Goal: Transaction & Acquisition: Purchase product/service

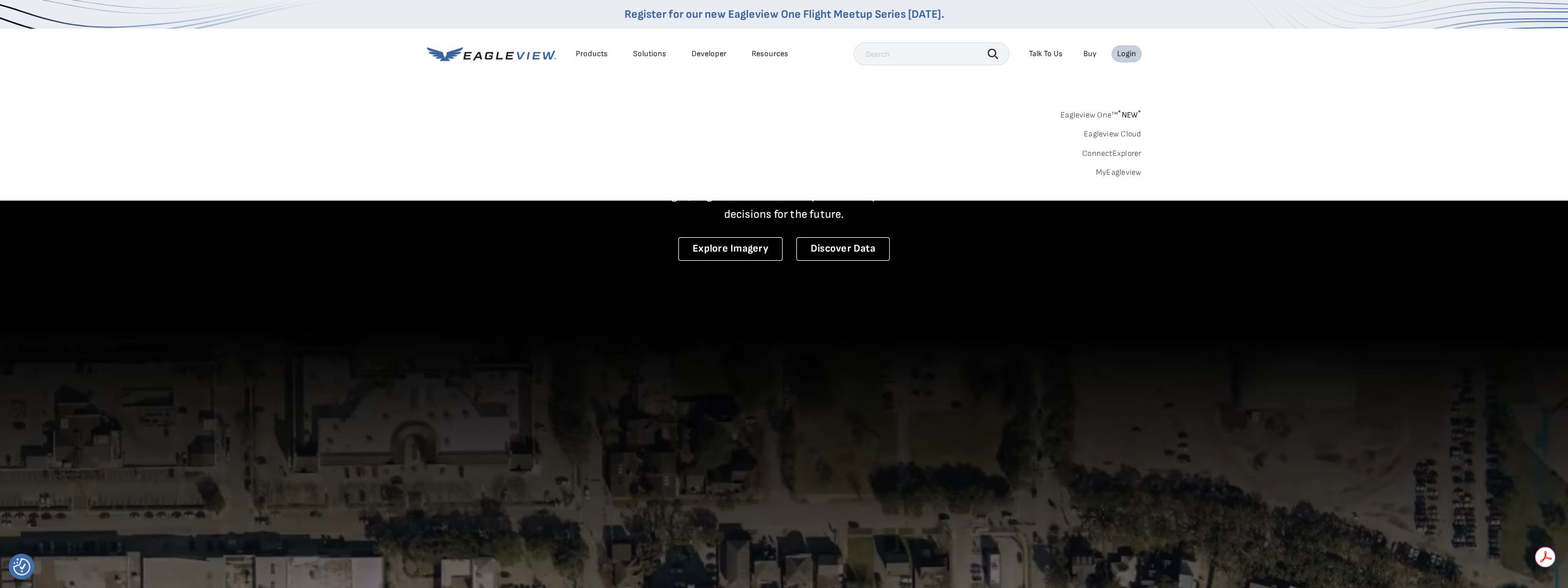
click at [1117, 175] on link "MyEagleview" at bounding box center [1119, 172] width 46 height 10
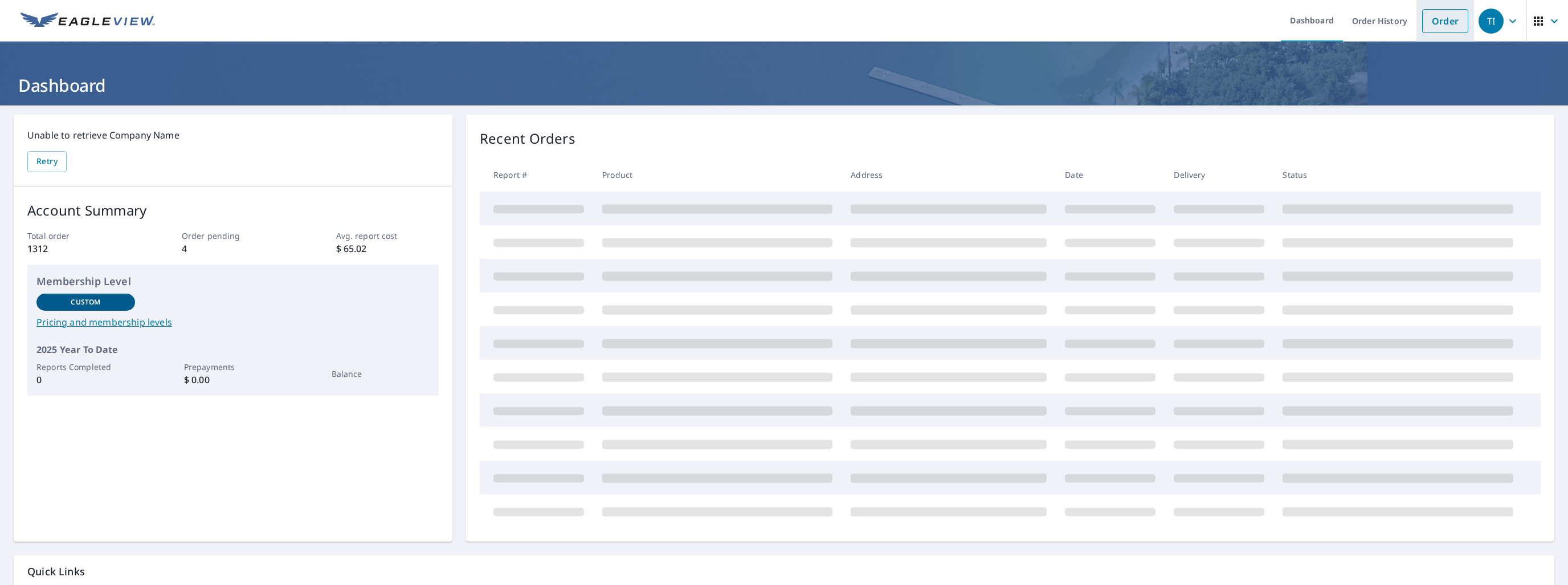
click at [1422, 21] on link "Order" at bounding box center [1445, 21] width 46 height 24
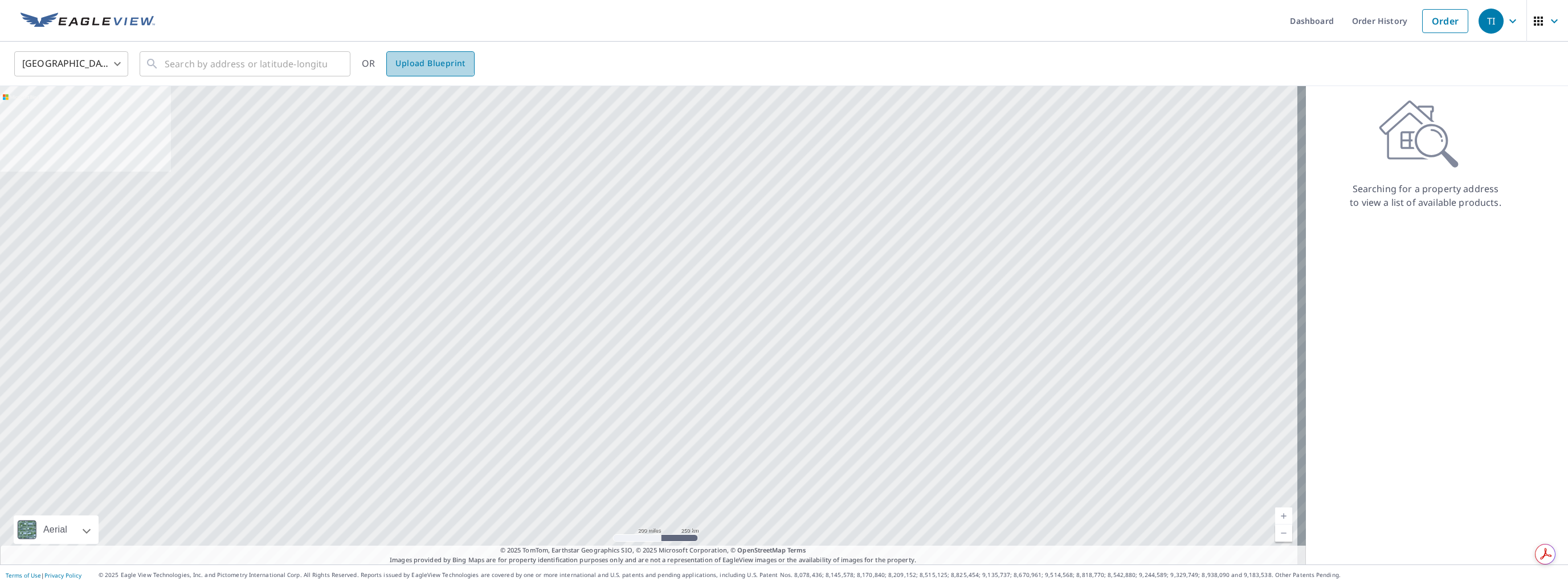
click at [429, 60] on span "Upload Blueprint" at bounding box center [429, 63] width 70 height 14
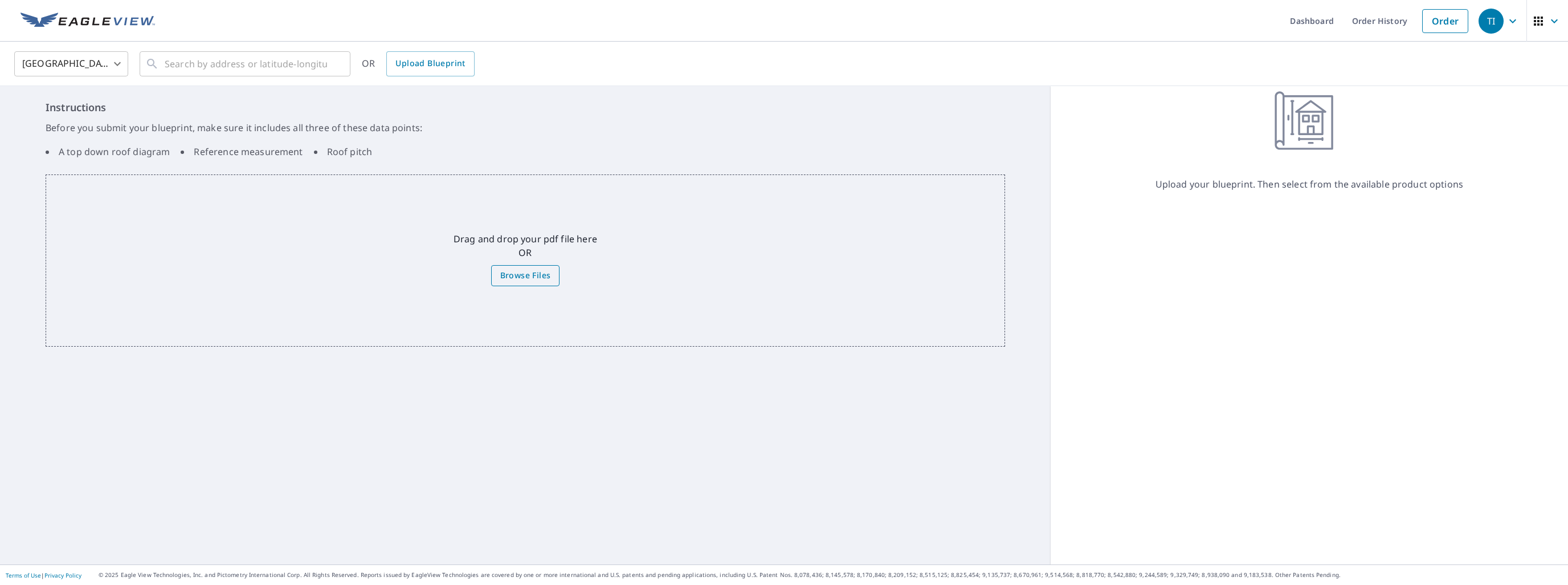
click at [516, 266] on label "Browse Files" at bounding box center [525, 275] width 69 height 21
click at [0, 0] on input "Browse Files" at bounding box center [0, 0] width 0 height 0
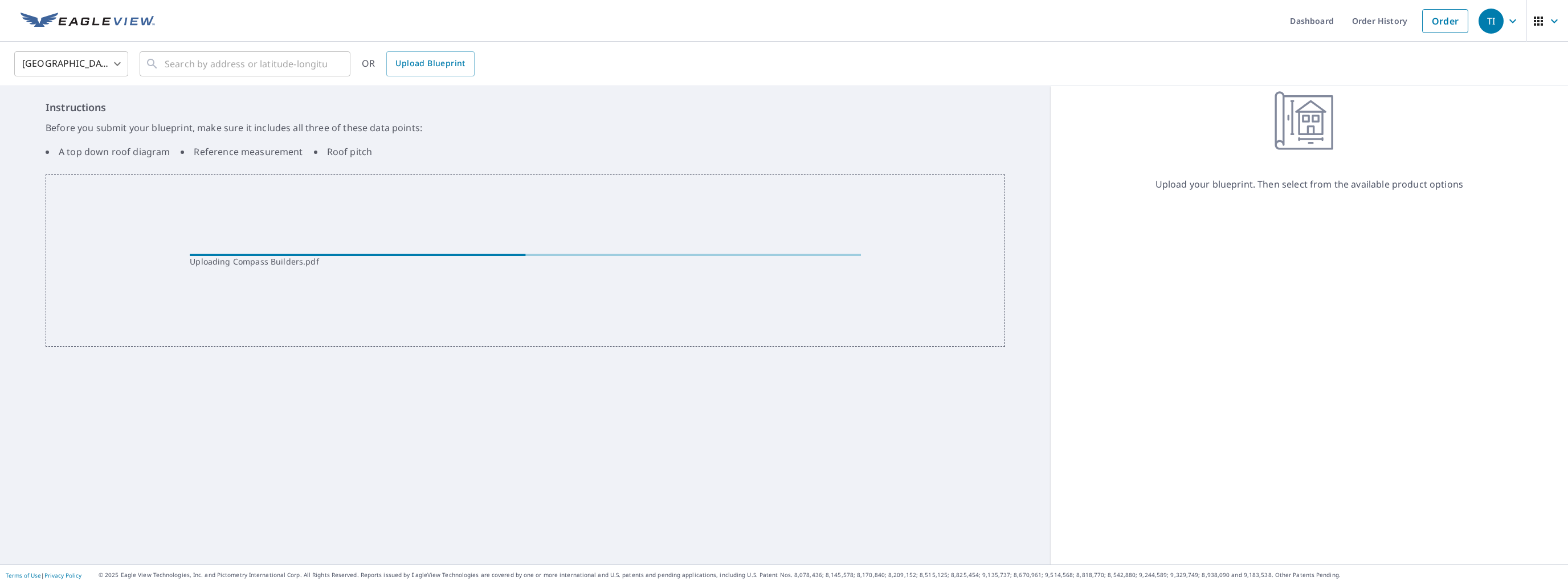
click at [402, 400] on div "Instructions Before you submit your blueprint, make sure it includes all three …" at bounding box center [525, 326] width 1050 height 478
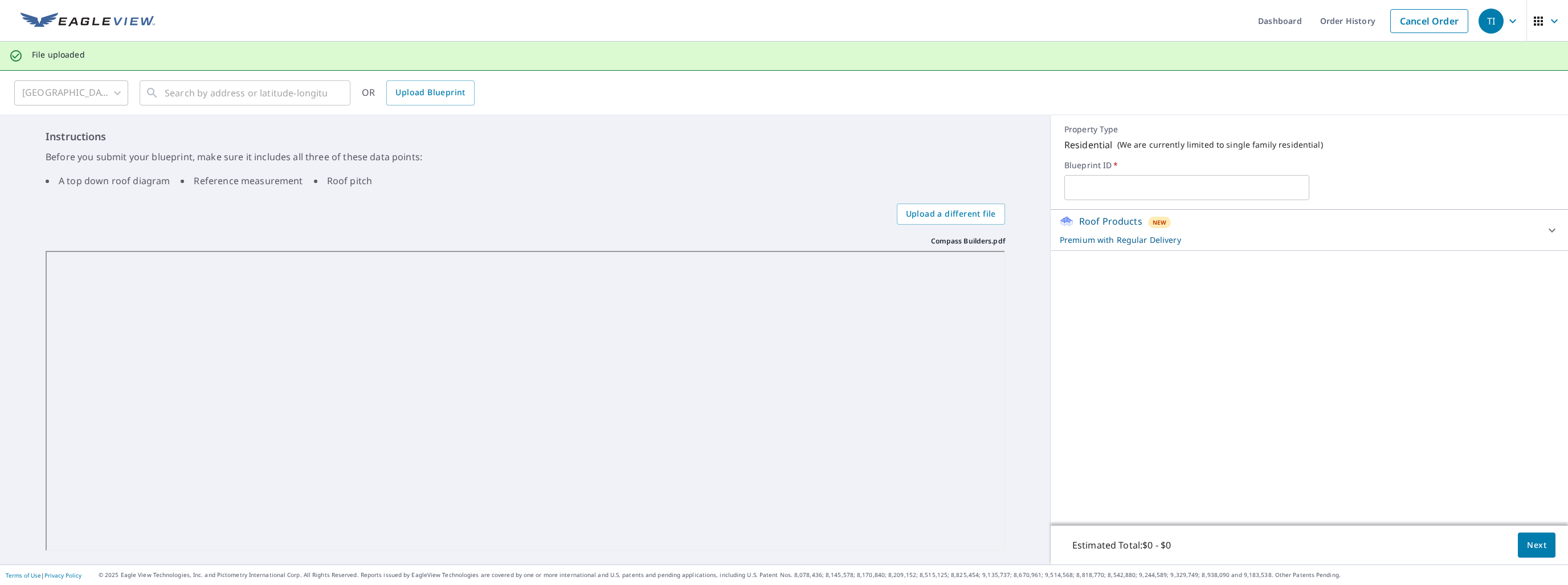
click at [1091, 185] on input "text" at bounding box center [1187, 187] width 245 height 32
type input "Compass Builders"
click at [1532, 546] on span "Next" at bounding box center [1536, 545] width 20 height 14
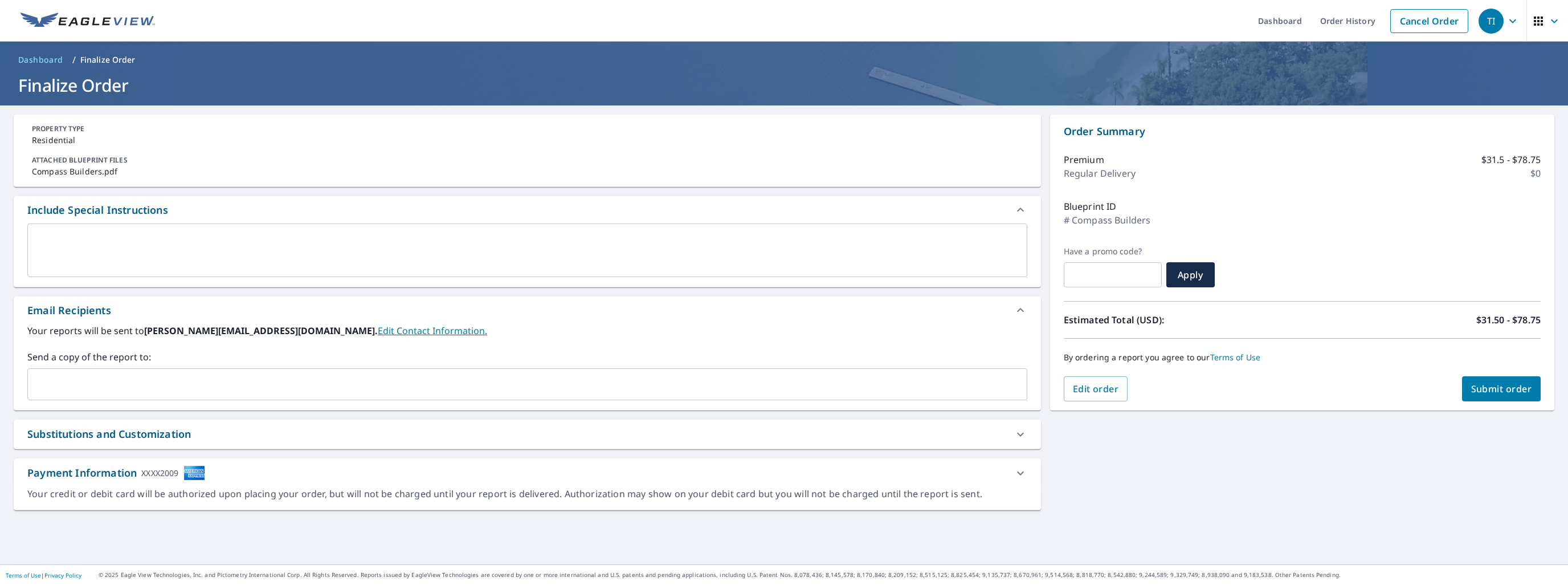
click at [1490, 391] on span "Submit order" at bounding box center [1502, 388] width 61 height 12
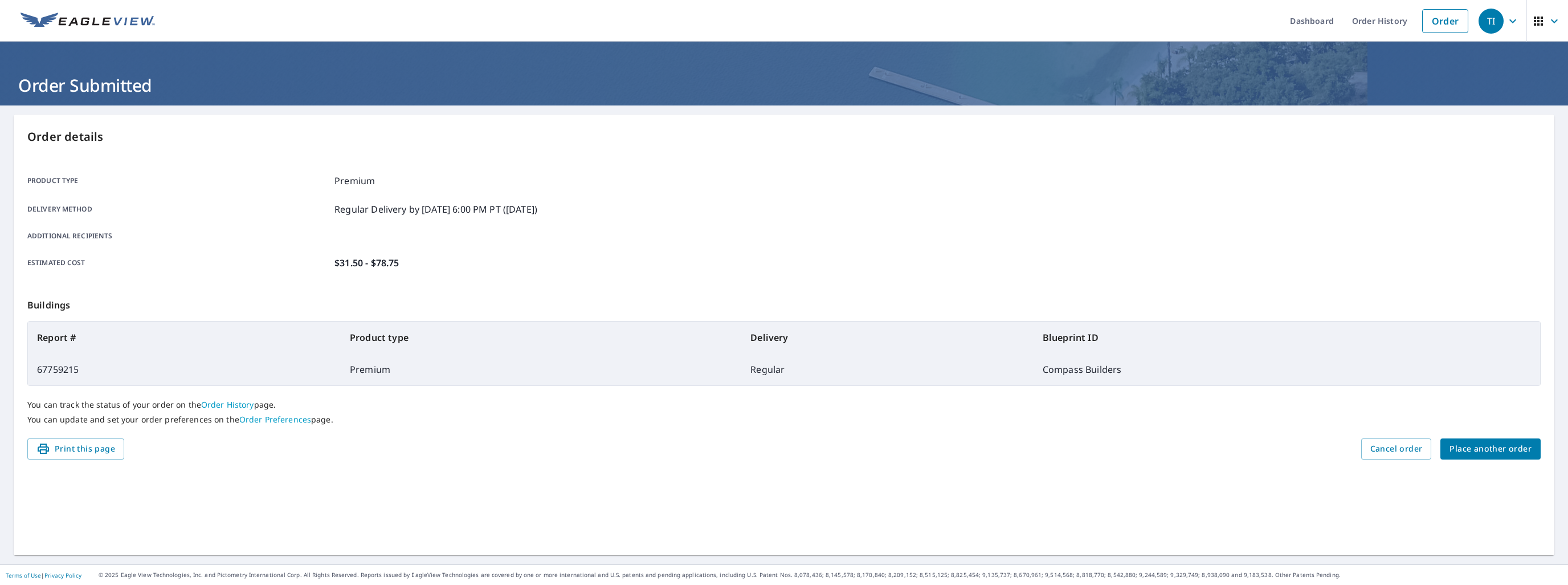
click at [722, 472] on div "Order details Product type Premium Delivery method Regular Delivery by 10/9/202…" at bounding box center [784, 335] width 1540 height 441
click at [1506, 22] on icon "button" at bounding box center [1512, 20] width 14 height 14
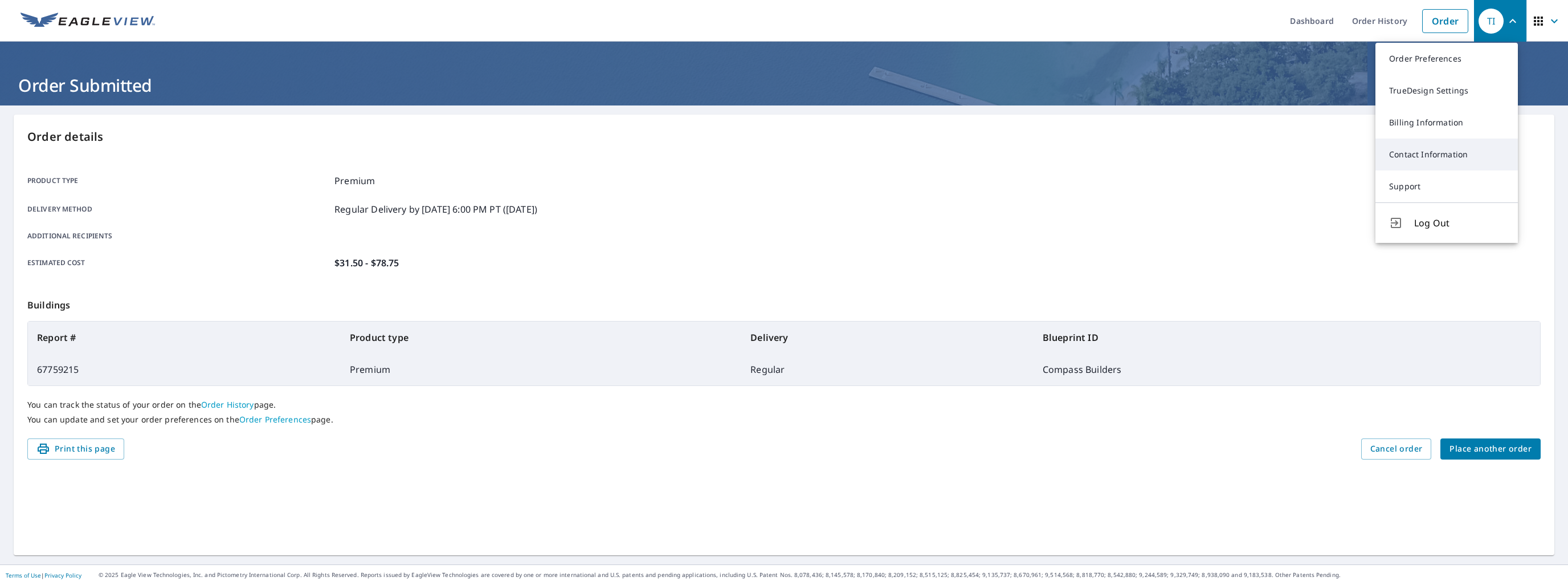
click at [1446, 160] on link "Contact Information" at bounding box center [1446, 154] width 142 height 32
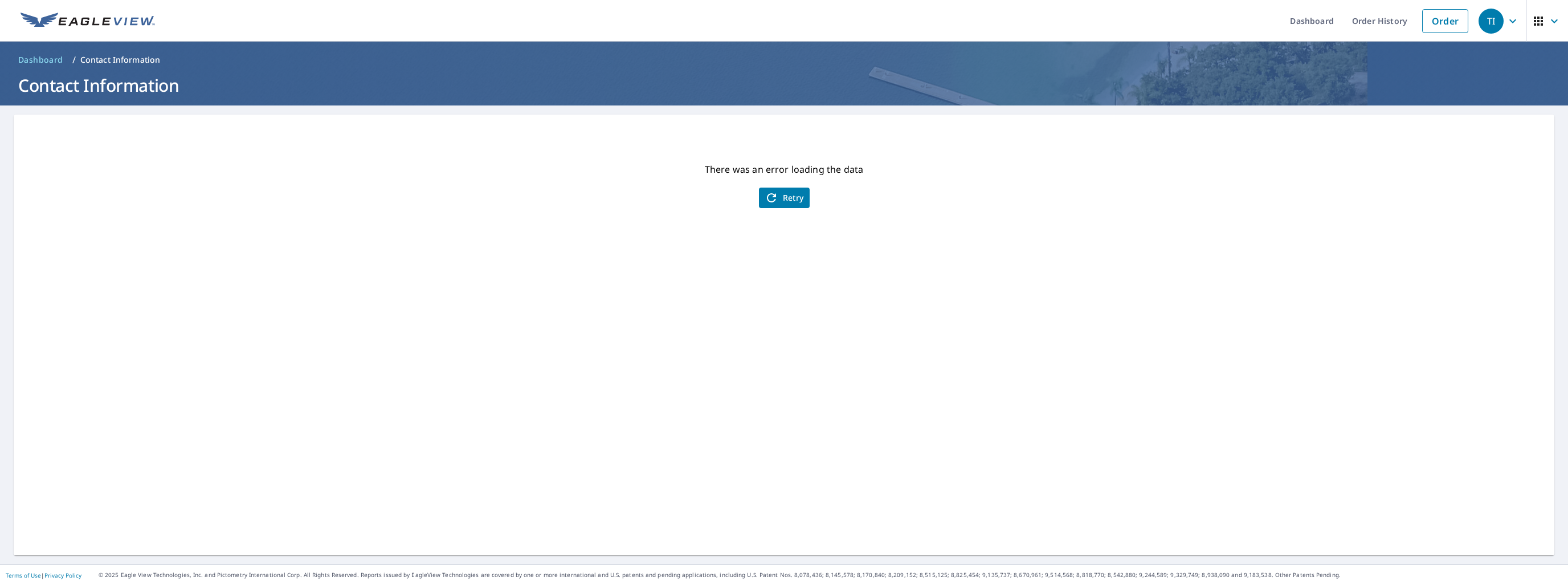
click at [1506, 14] on icon "button" at bounding box center [1512, 20] width 14 height 14
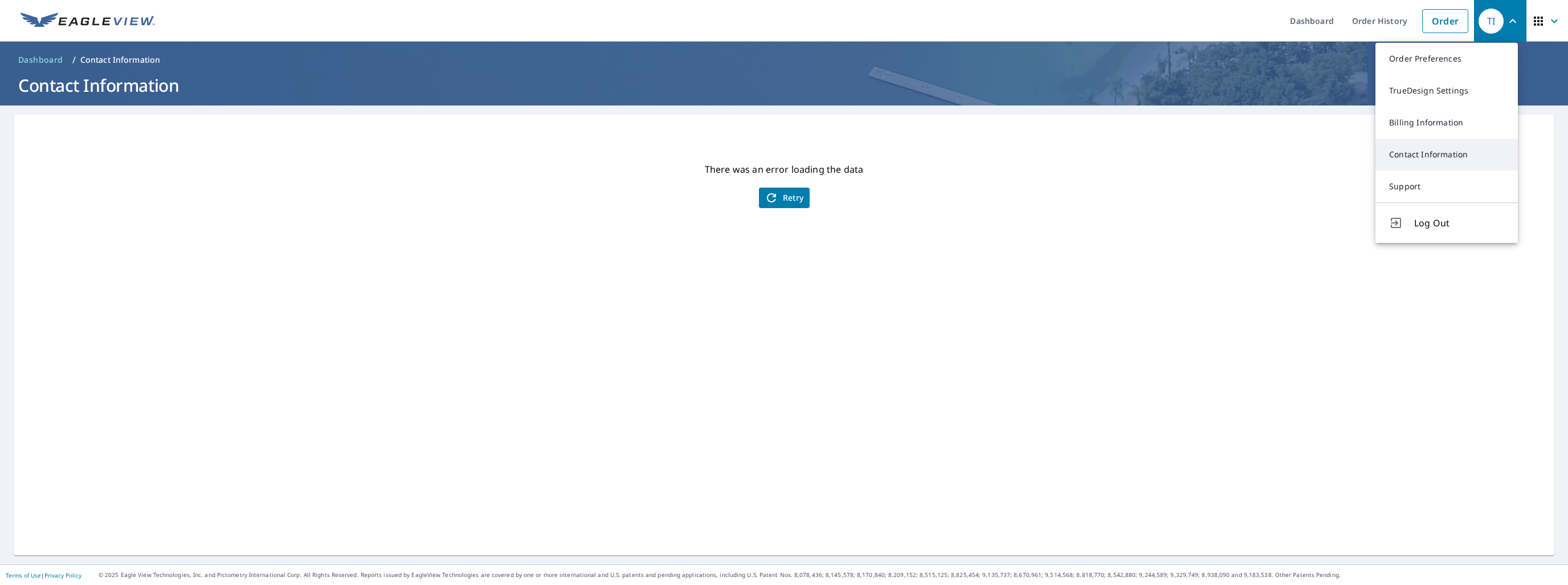
click at [1431, 155] on link "Contact Information" at bounding box center [1446, 154] width 142 height 32
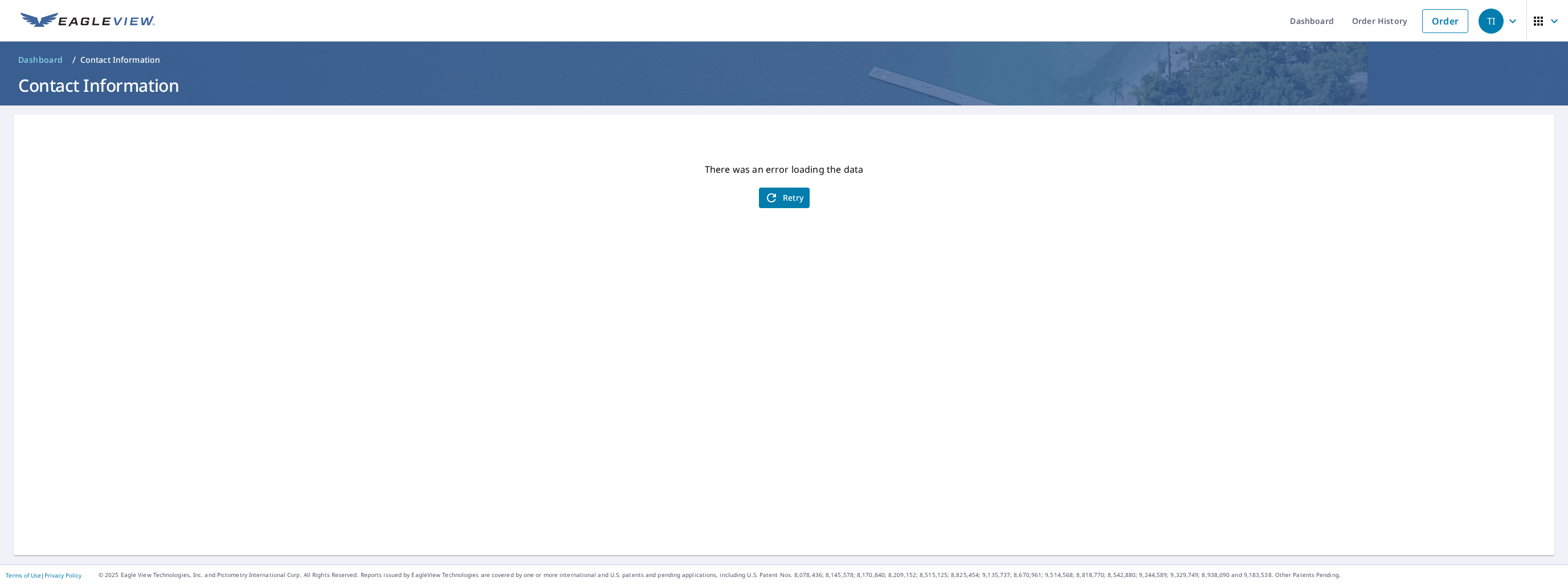
click at [1506, 16] on icon "button" at bounding box center [1512, 20] width 14 height 14
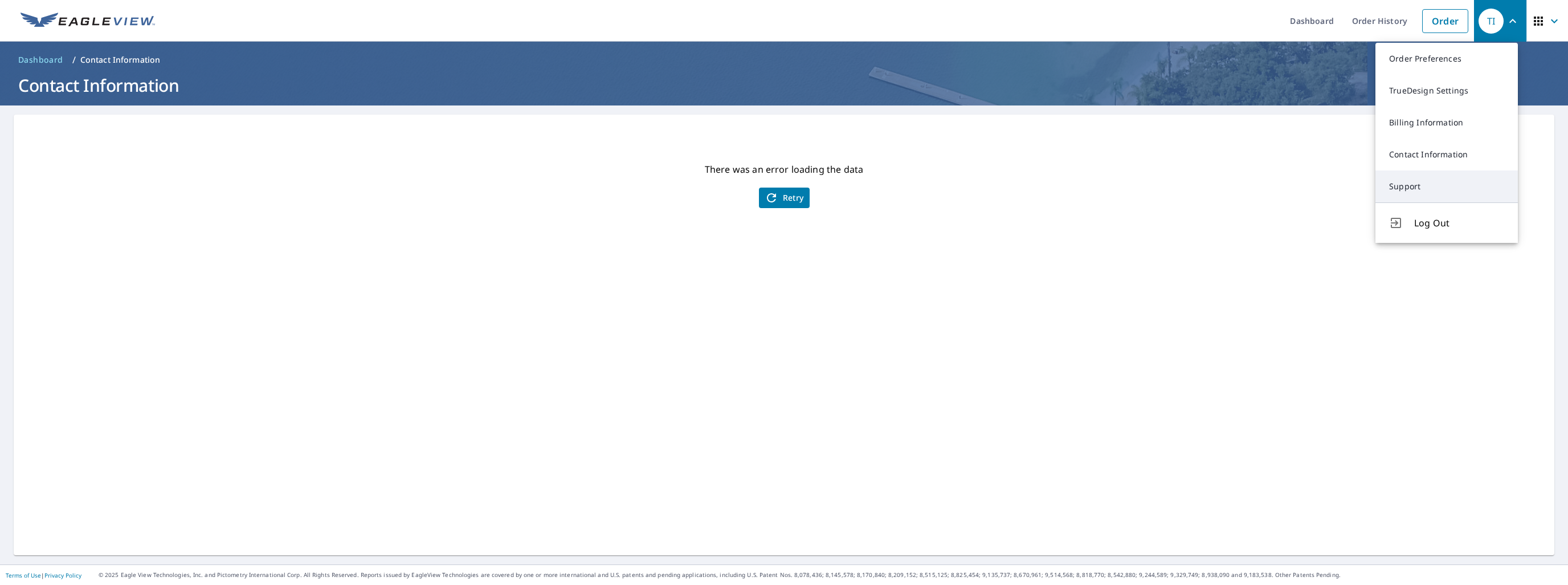
click at [1408, 183] on link "Support" at bounding box center [1446, 186] width 142 height 32
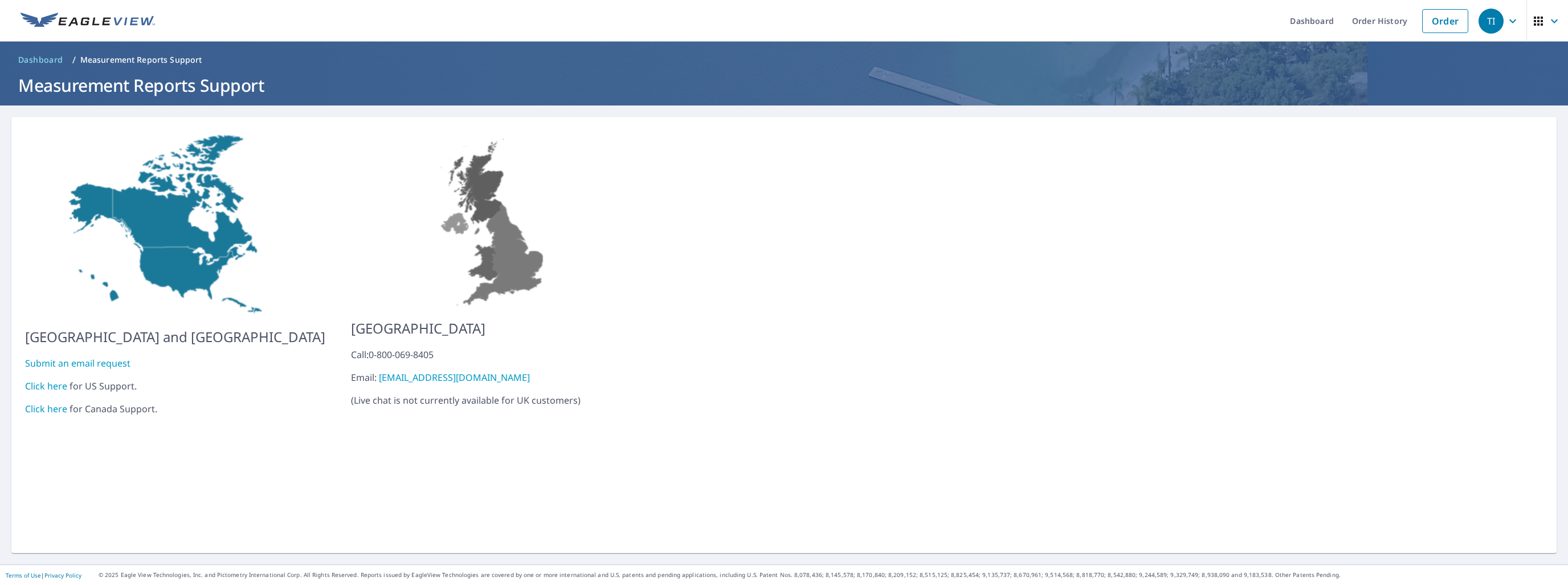
click at [46, 380] on link "Click here" at bounding box center [46, 385] width 42 height 12
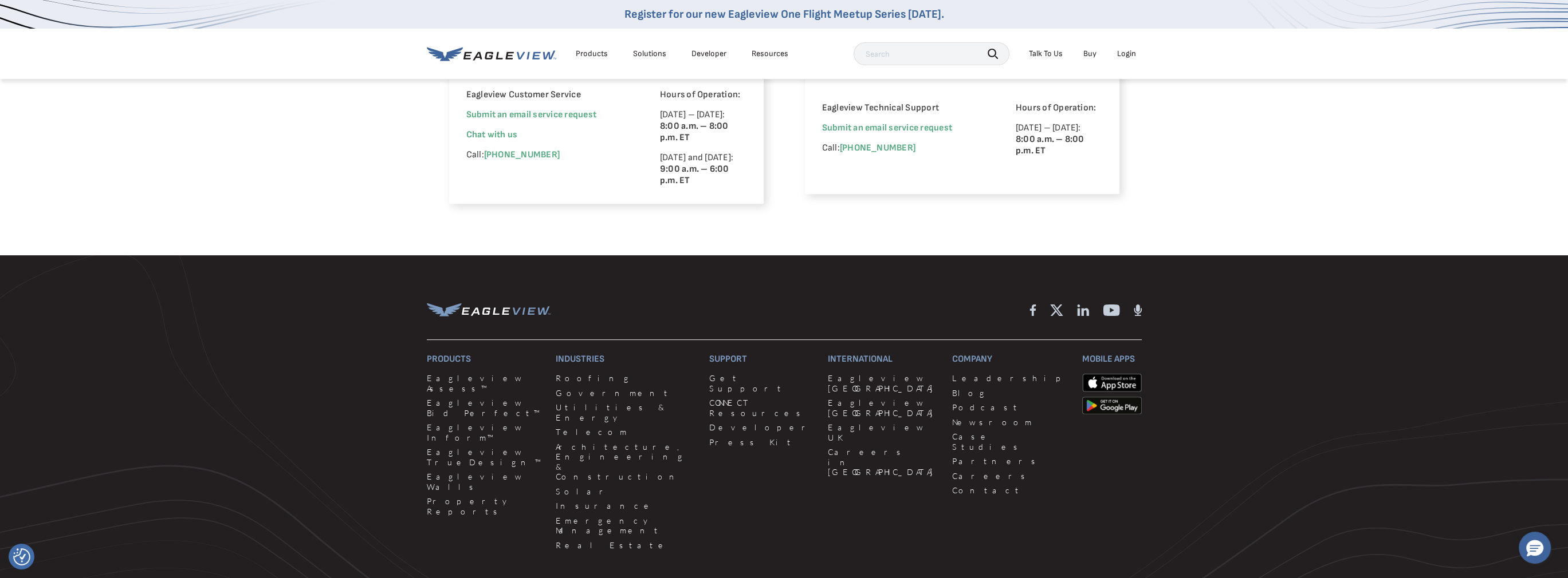
scroll to position [615, 0]
